Goal: Task Accomplishment & Management: Complete application form

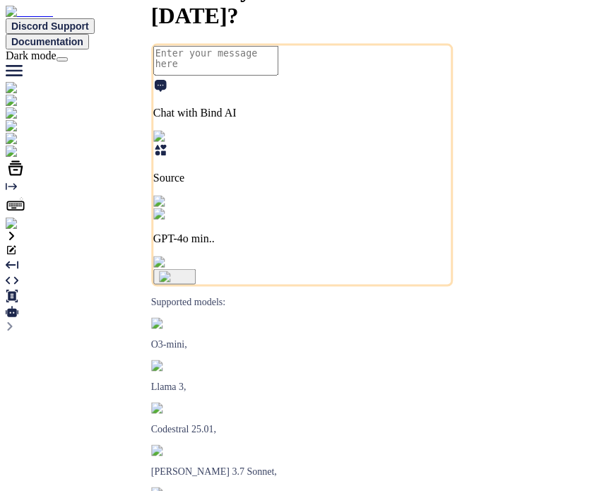
type textarea "x"
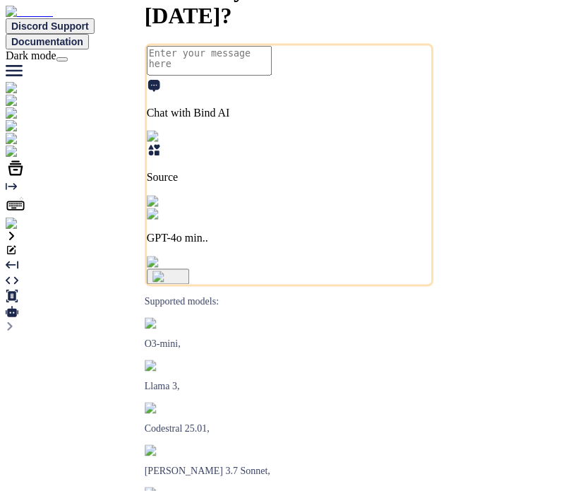
type textarea "x"
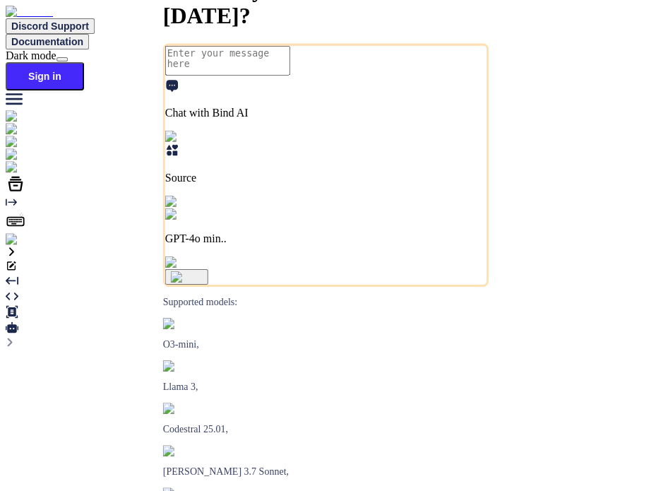
type textarea "x"
click at [20, 246] on img at bounding box center [25, 239] width 39 height 13
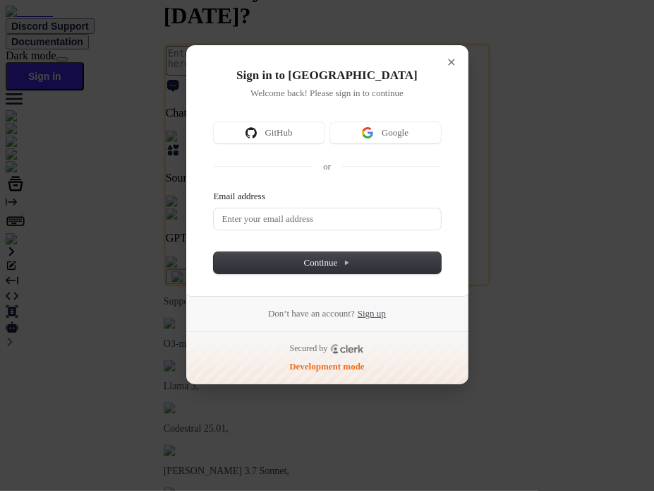
click at [386, 310] on link "Sign up" at bounding box center [372, 313] width 28 height 13
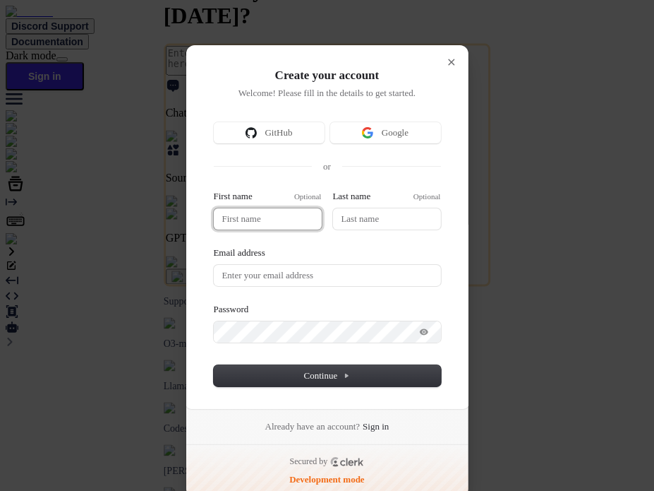
click at [256, 224] on input "First name" at bounding box center [268, 218] width 108 height 21
type input "t"
type input "te"
type input "tes"
type input "test"
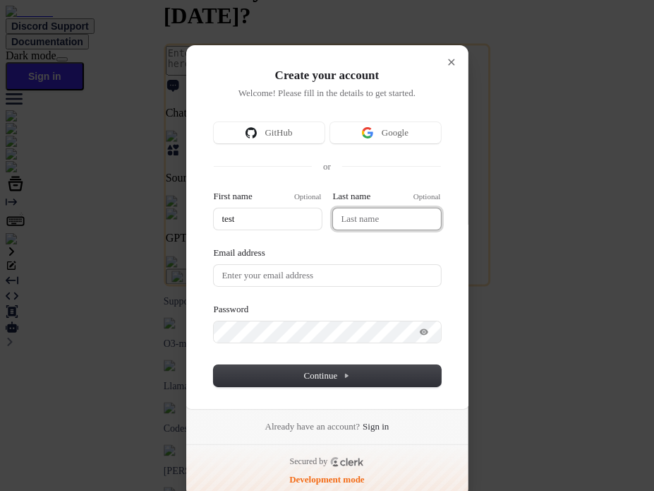
type input "test"
click at [336, 216] on input "Last name" at bounding box center [387, 218] width 108 height 21
type input "test"
type input "b"
type input "test"
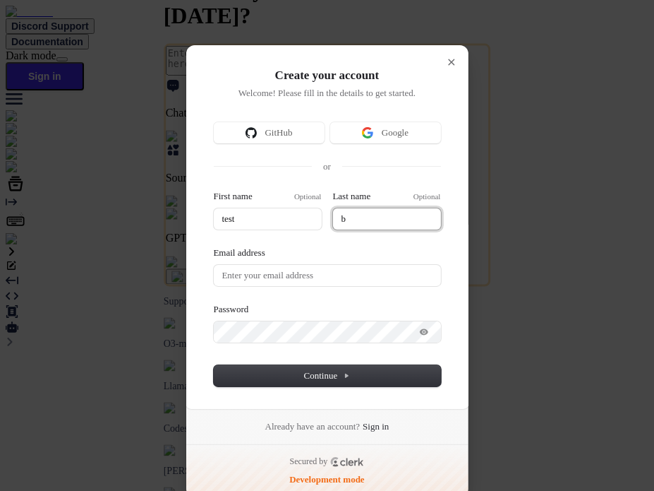
type input "bi"
type input "test"
type input "bin"
type input "bind"
type input "test"
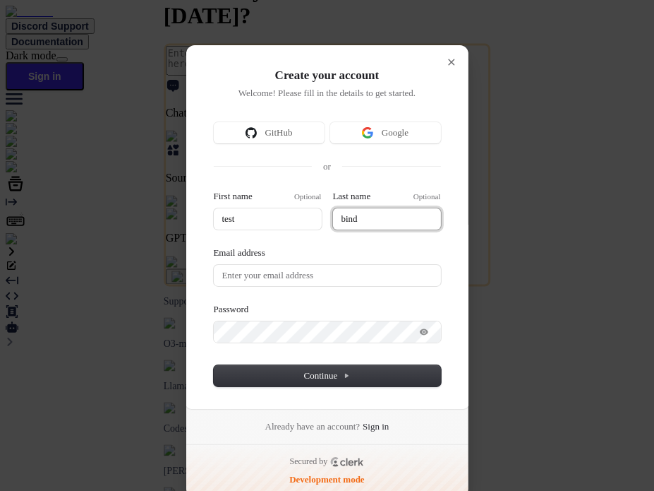
type input "bind"
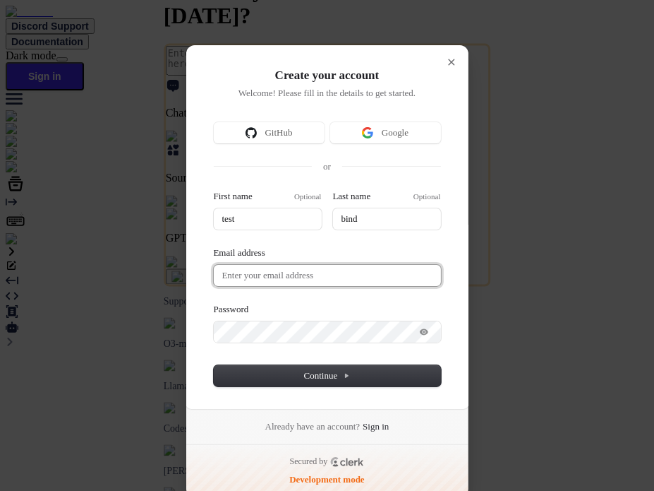
type input "test"
type input "bind"
click at [301, 272] on input "Email address" at bounding box center [327, 275] width 227 height 21
paste input "testbind"
type input "test"
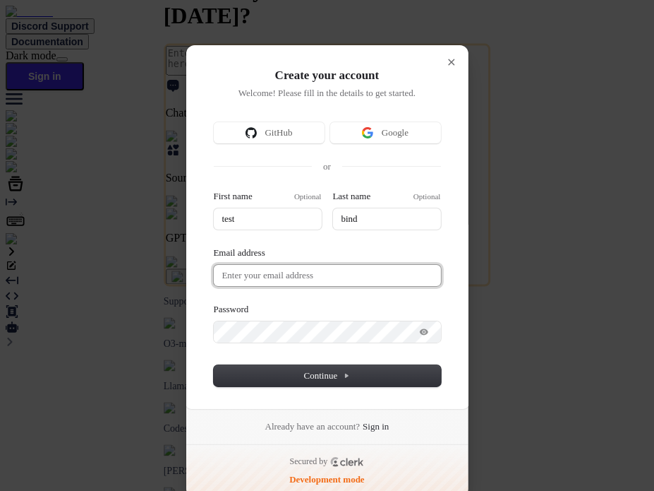
type input "bind"
type input "testbind"
type input "test"
type input "bind"
type input "testbind@"
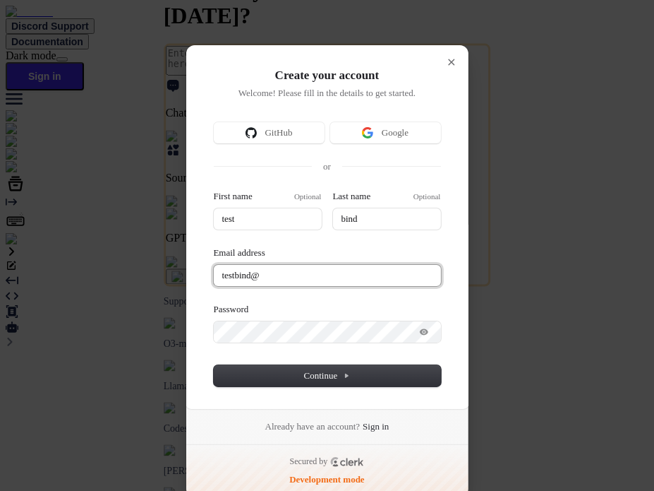
type input "test"
type input "bind"
type input "testbind@m"
type input "test"
type input "bind"
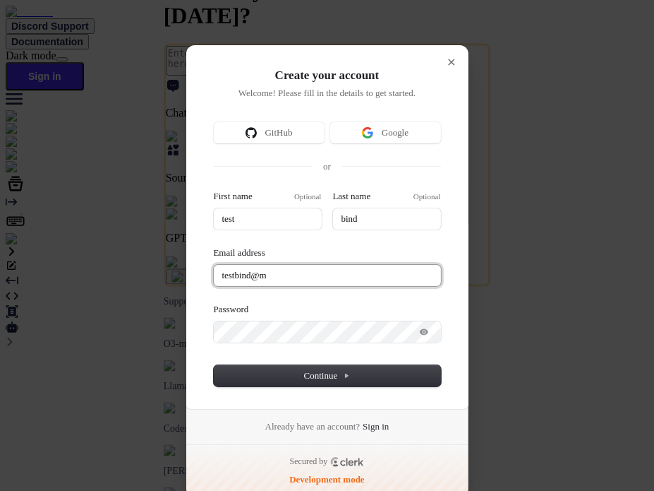
type input "testbind@ma"
type input "test"
type input "bind"
type input "testbind@mai"
type input "test"
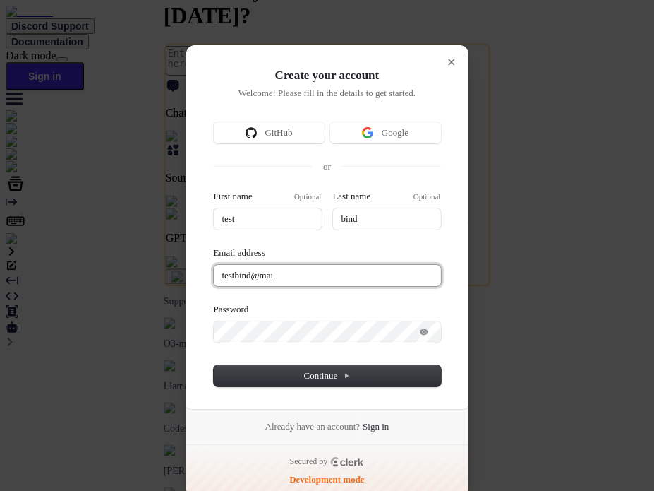
type input "bind"
type input "testbind@mail"
type input "test"
type input "bind"
type input "testbind@maili"
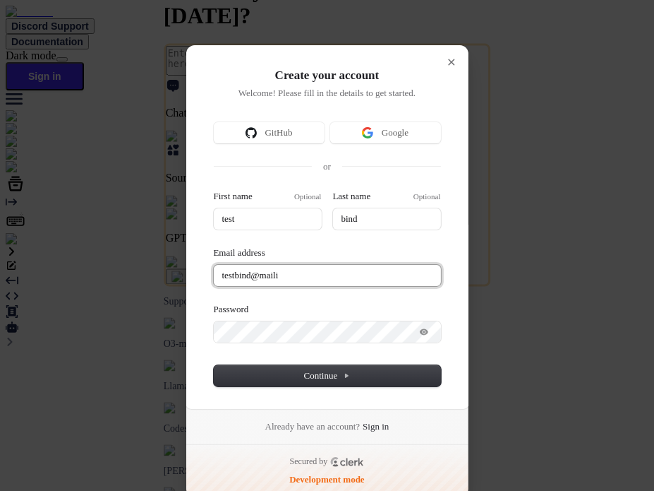
type input "test"
type input "bind"
type input "testbind@mailin"
type input "test"
type input "bind"
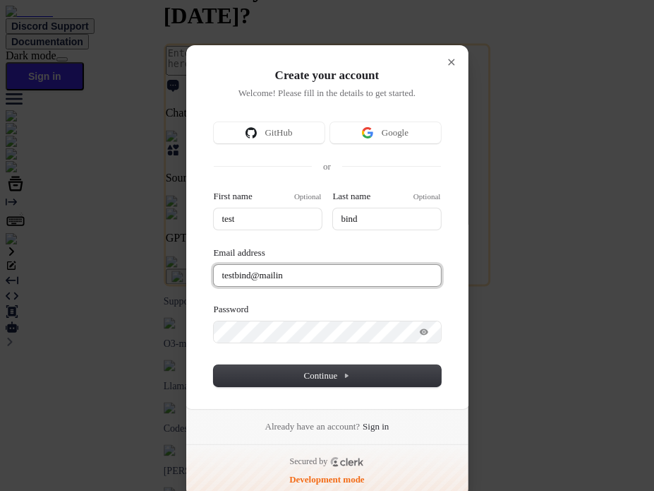
type input "testbind@mailina"
type input "test"
type input "bind"
type input "testbind@mailinat"
type input "test"
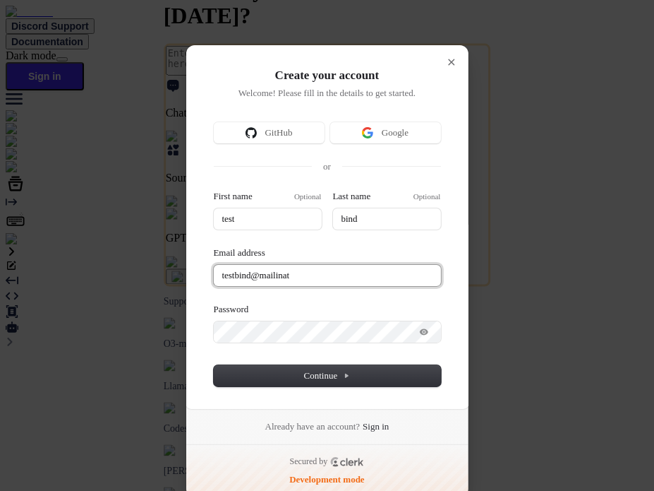
type input "bind"
type input "testbind@mailinato"
type input "test"
type input "bind"
type input "testbind@mailinator"
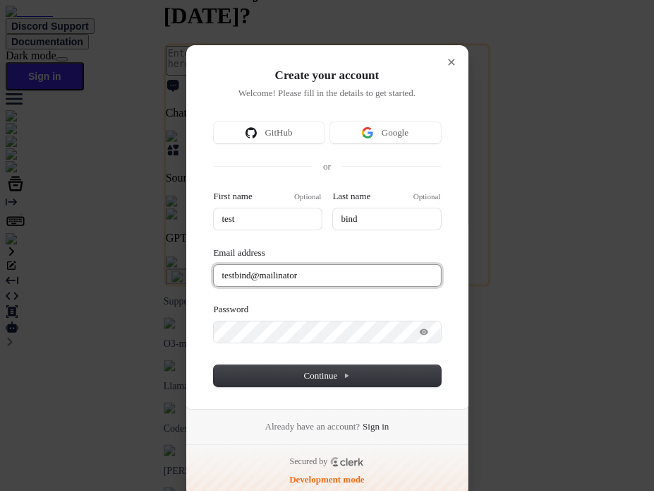
type input "test"
type input "bind"
type input "testbind@mailinator."
type input "test"
type input "bind"
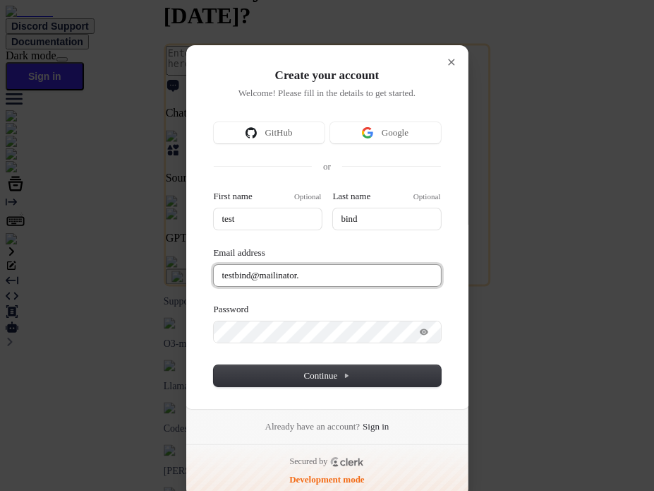
type input "testbind@mailinator.c"
type input "test"
type input "bind"
type input "testbind@mailinator.co"
type input "test"
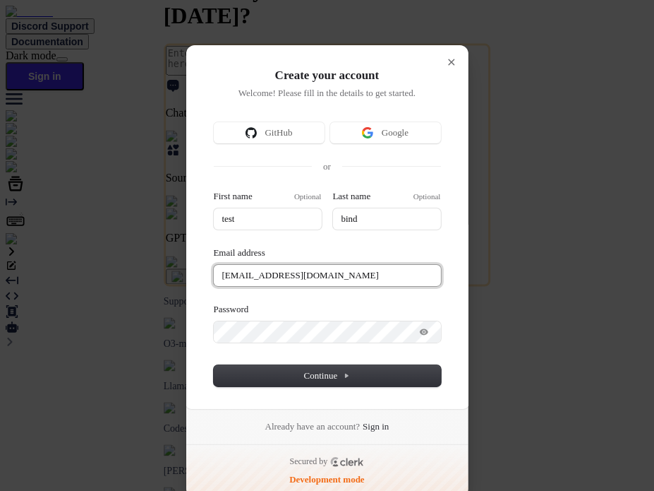
type input "bind"
type input "testbind@mailinator.com"
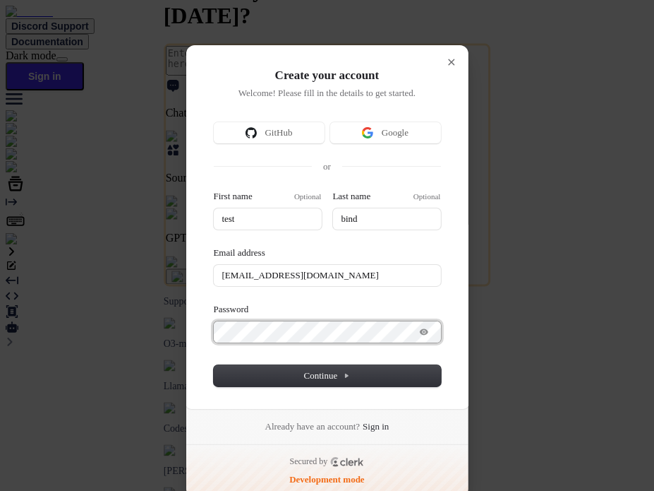
type input "test"
type input "bind"
type input "testbind@mailinator.com"
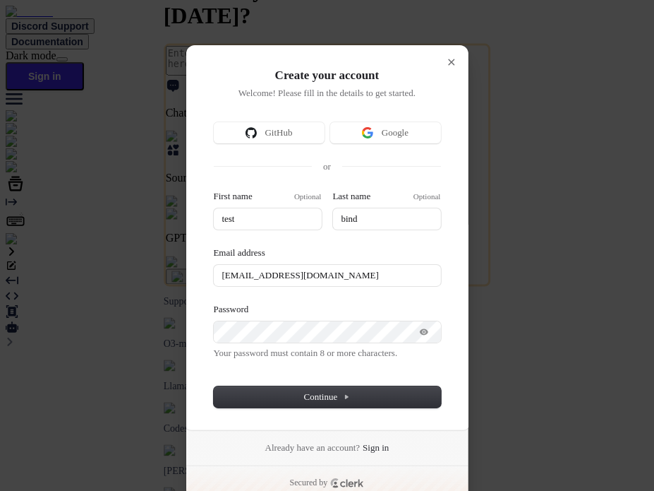
type input "test"
type input "bind"
type input "testbind@mailinator.com"
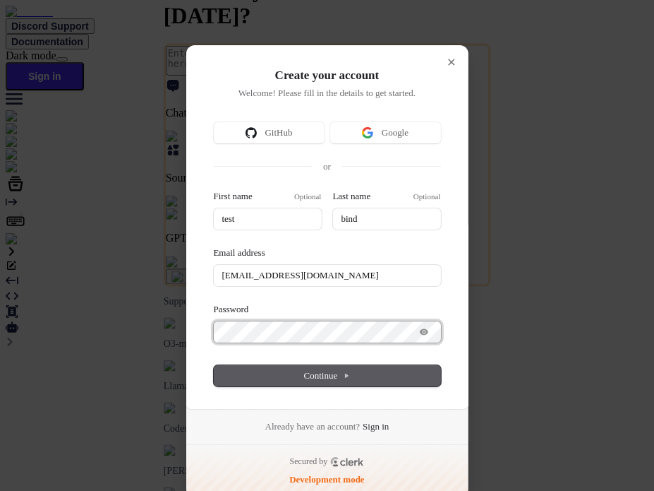
type input "test"
type input "bind"
type input "testbind@mailinator.com"
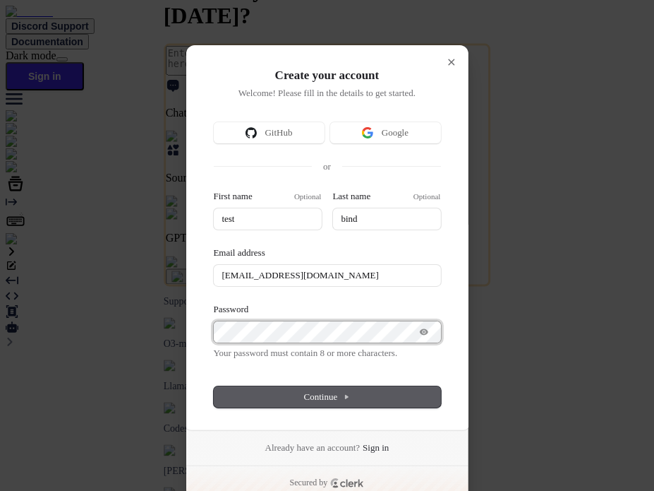
type input "test"
type input "bind"
type input "testbind@mailinator.com"
type input "test"
type input "bind"
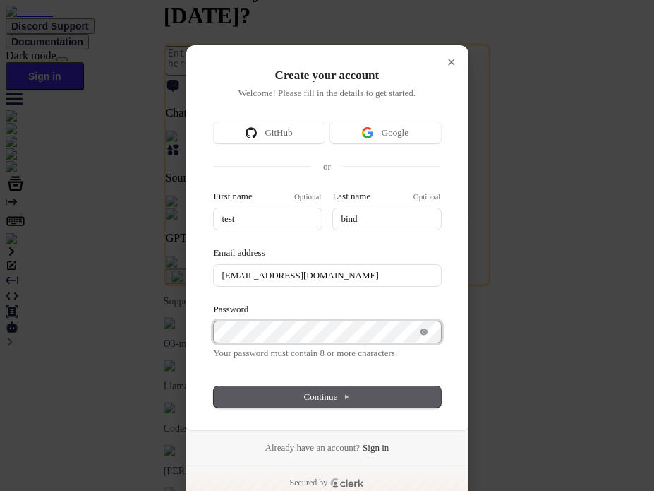
type input "testbind@mailinator.com"
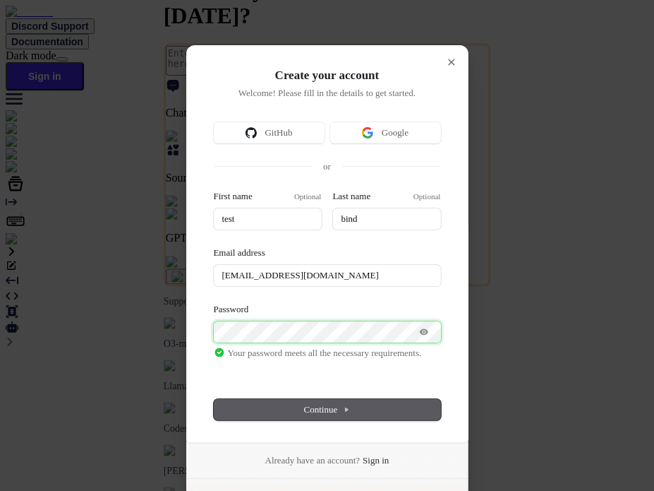
click at [214, 190] on button "submit" at bounding box center [219, 192] width 11 height 4
type input "test"
type input "bind"
type input "testbind@mailinator.com"
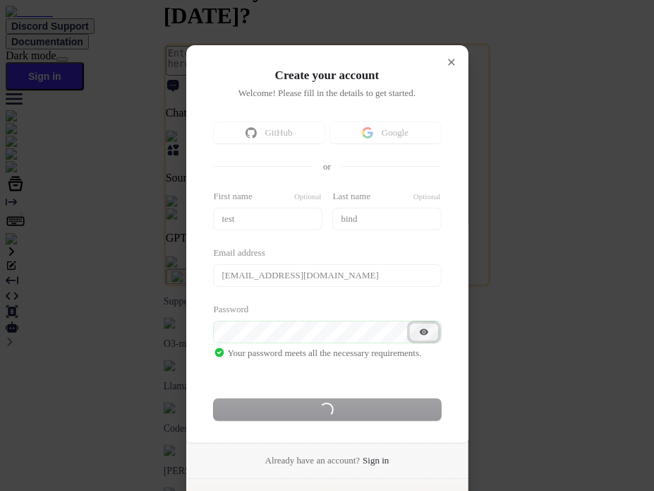
click at [421, 330] on icon "Show password" at bounding box center [424, 331] width 11 height 11
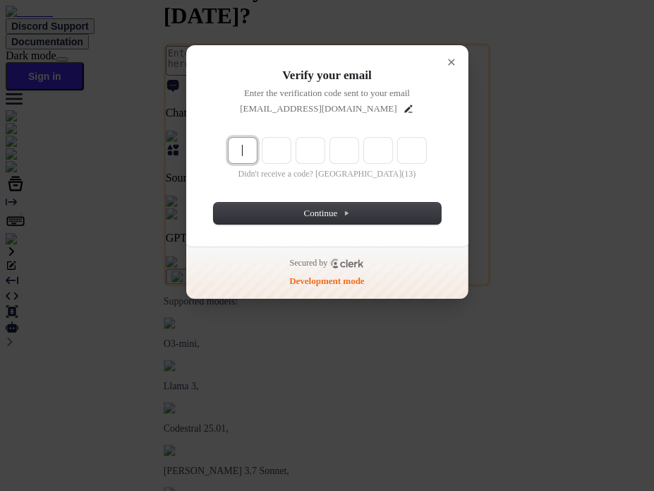
click at [254, 143] on input "Enter verification code" at bounding box center [329, 151] width 200 height 27
paste input "460908"
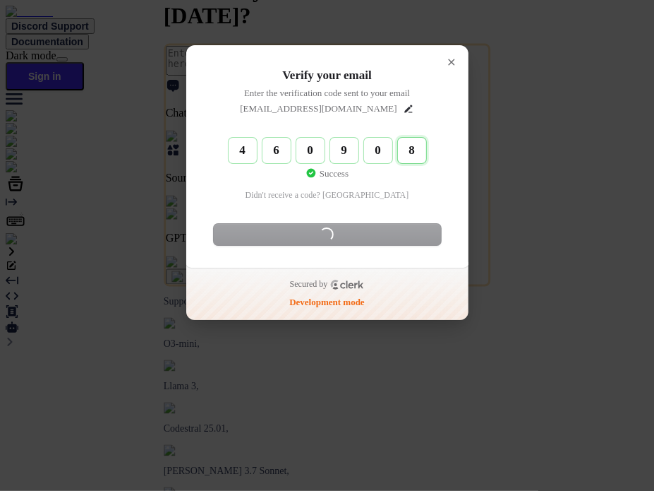
type input "460908"
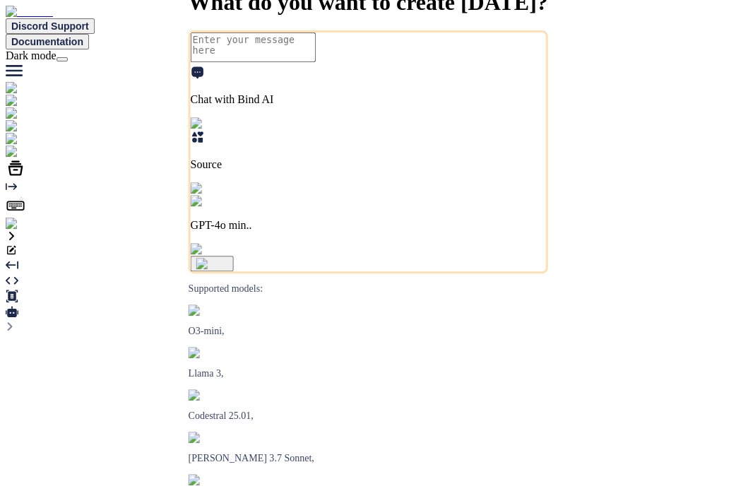
click at [17, 230] on img at bounding box center [29, 223] width 46 height 13
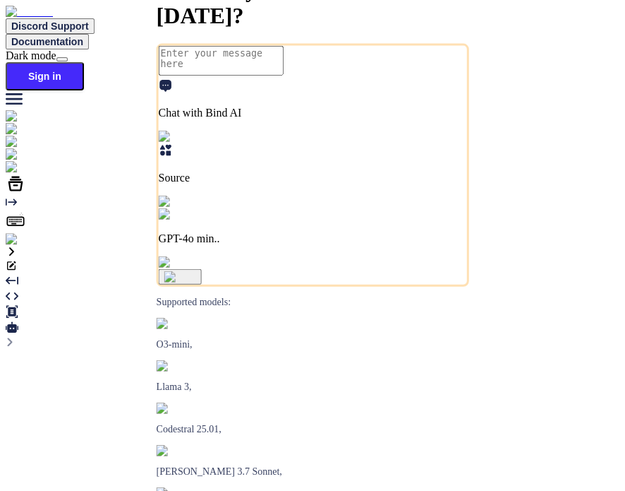
type textarea "x"
